Goal: Find contact information: Find contact information

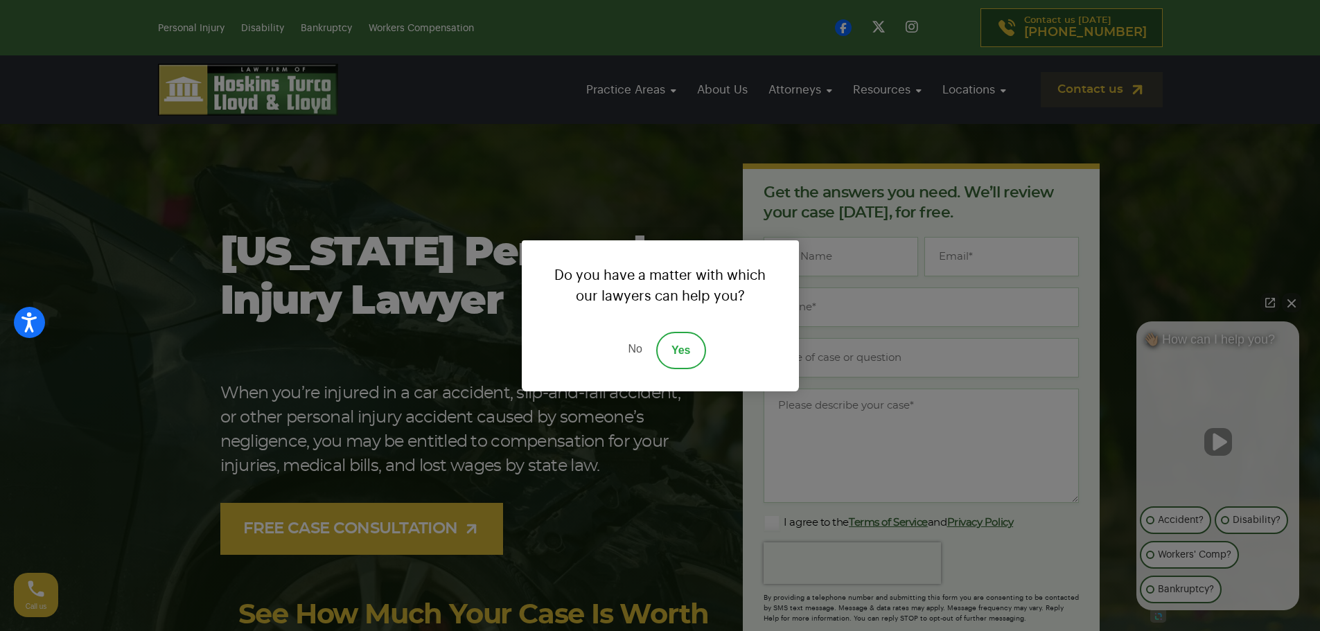
click at [633, 350] on link "No" at bounding box center [635, 350] width 42 height 37
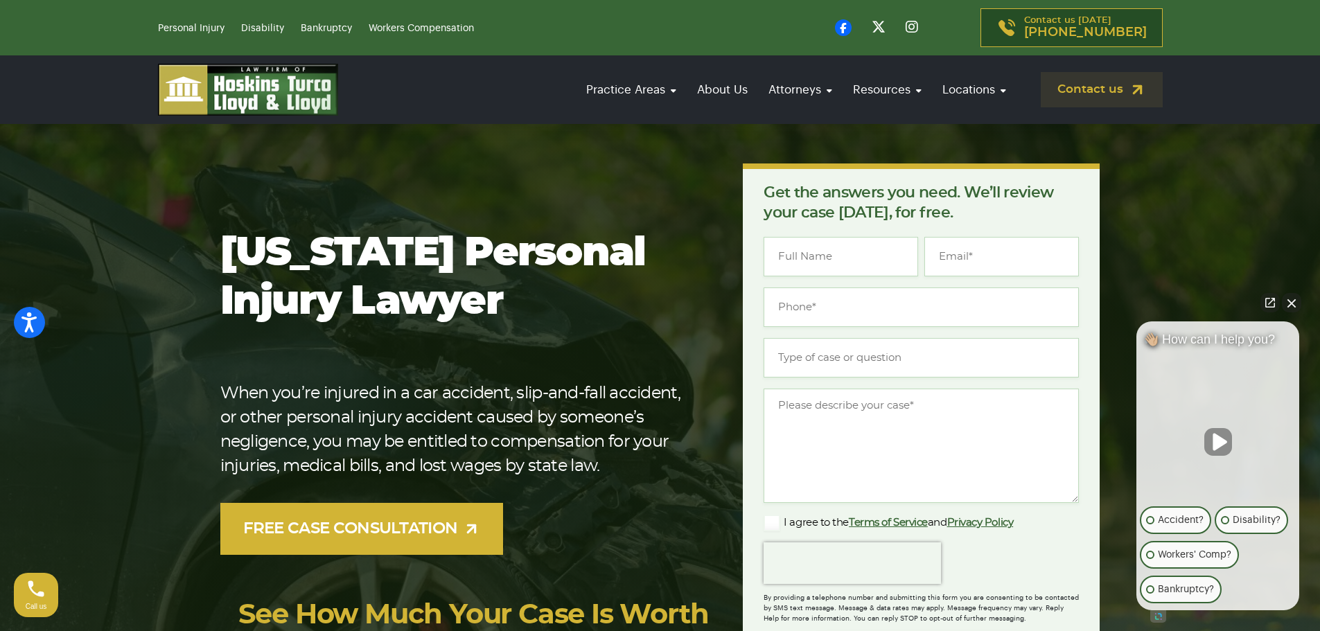
click at [97, 82] on div "Practice Areas Car Accident [MEDICAL_DATA] [MEDICAL_DATA] [MEDICAL_DATA] Slip a…" at bounding box center [660, 89] width 1320 height 69
click at [514, 166] on div "[US_STATE] Personal Injury Lawyer When you’re injured in a car accident, slip-a…" at bounding box center [660, 441] width 897 height 554
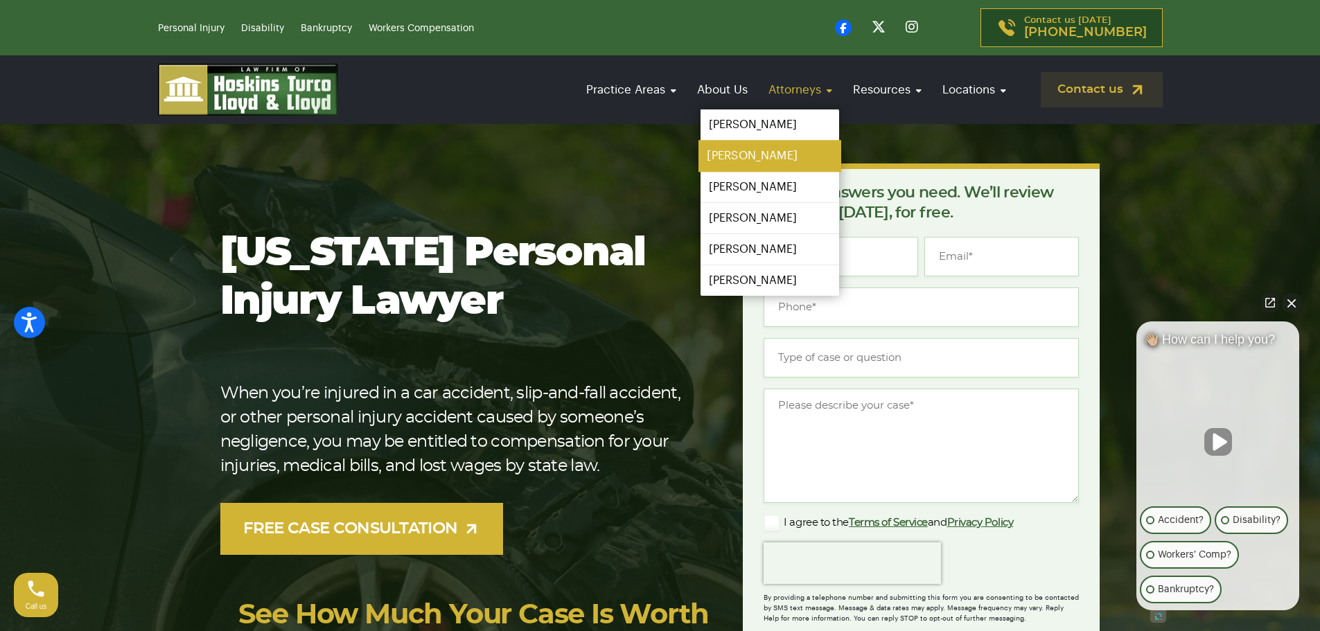
click at [755, 155] on link "[PERSON_NAME]" at bounding box center [770, 156] width 143 height 31
